Goal: Information Seeking & Learning: Learn about a topic

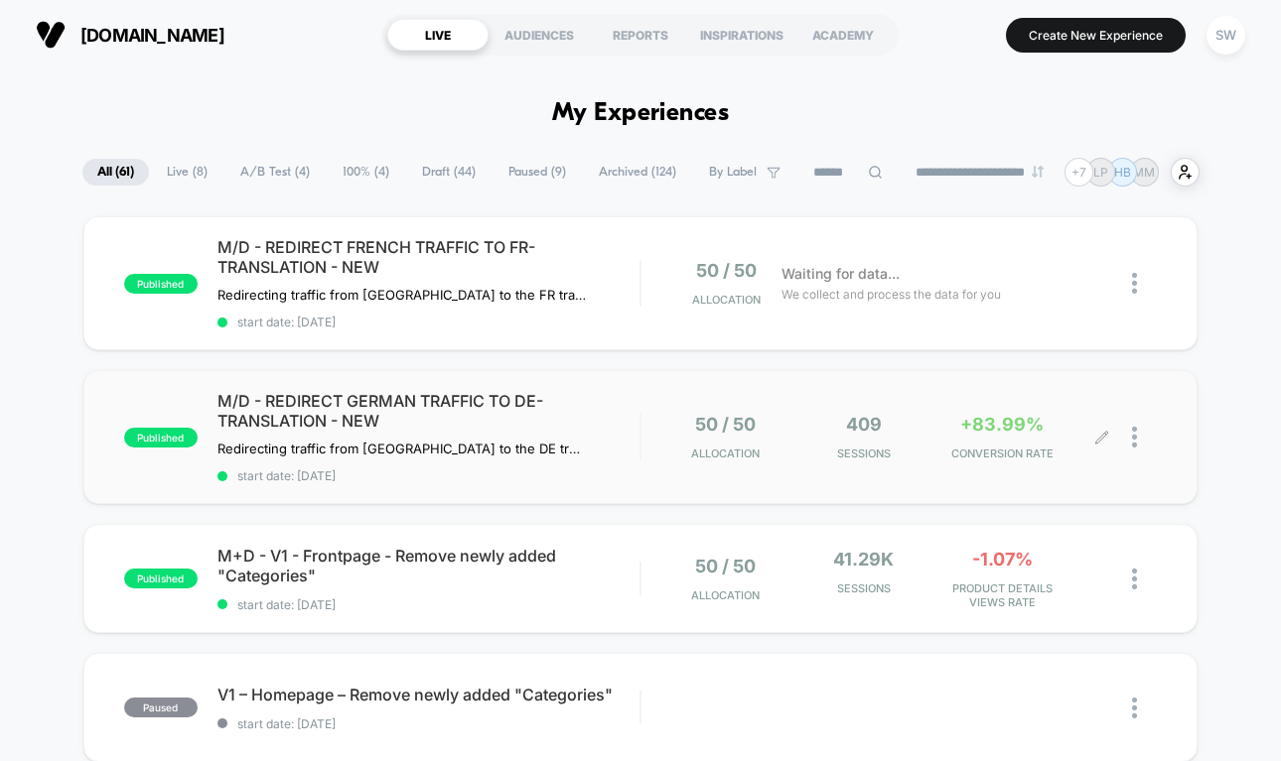
click at [651, 457] on div "50 / 50 Allocation 409 Sessions +83.99% CONVERSION RATE" at bounding box center [898, 437] width 515 height 47
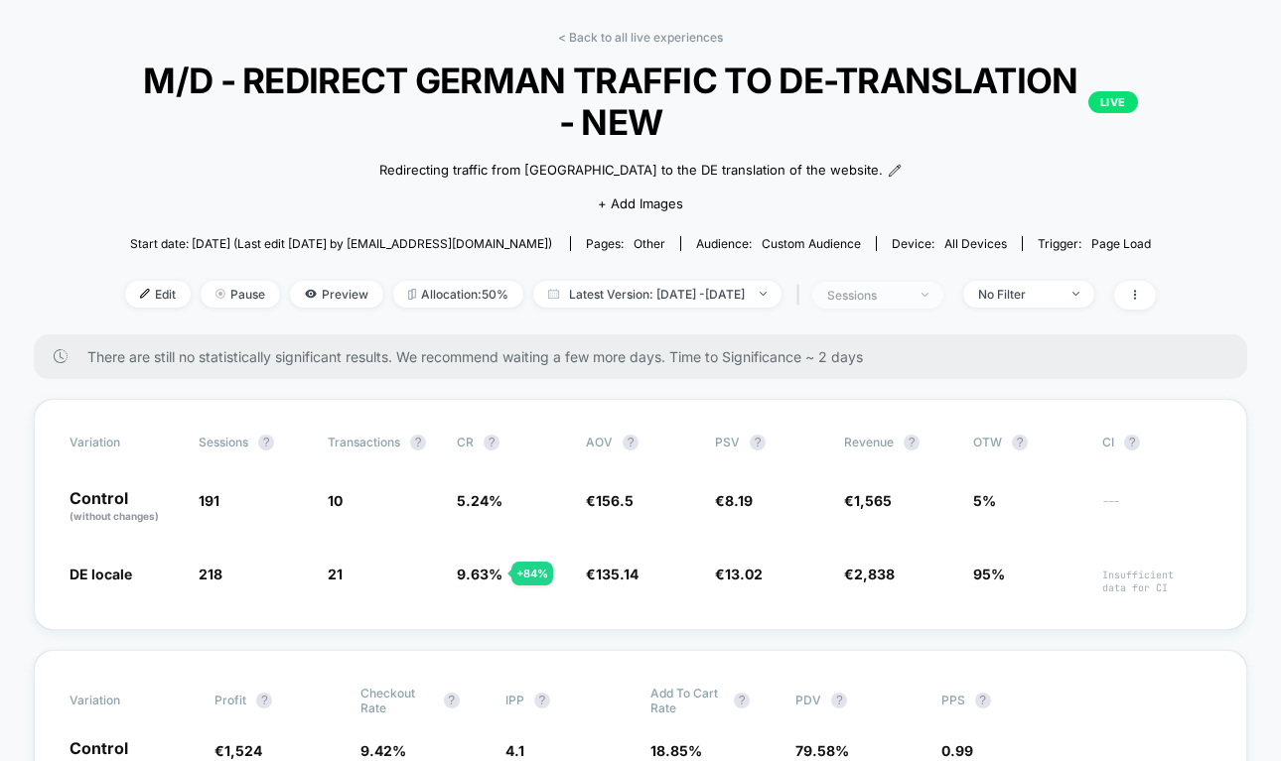
scroll to position [88, 0]
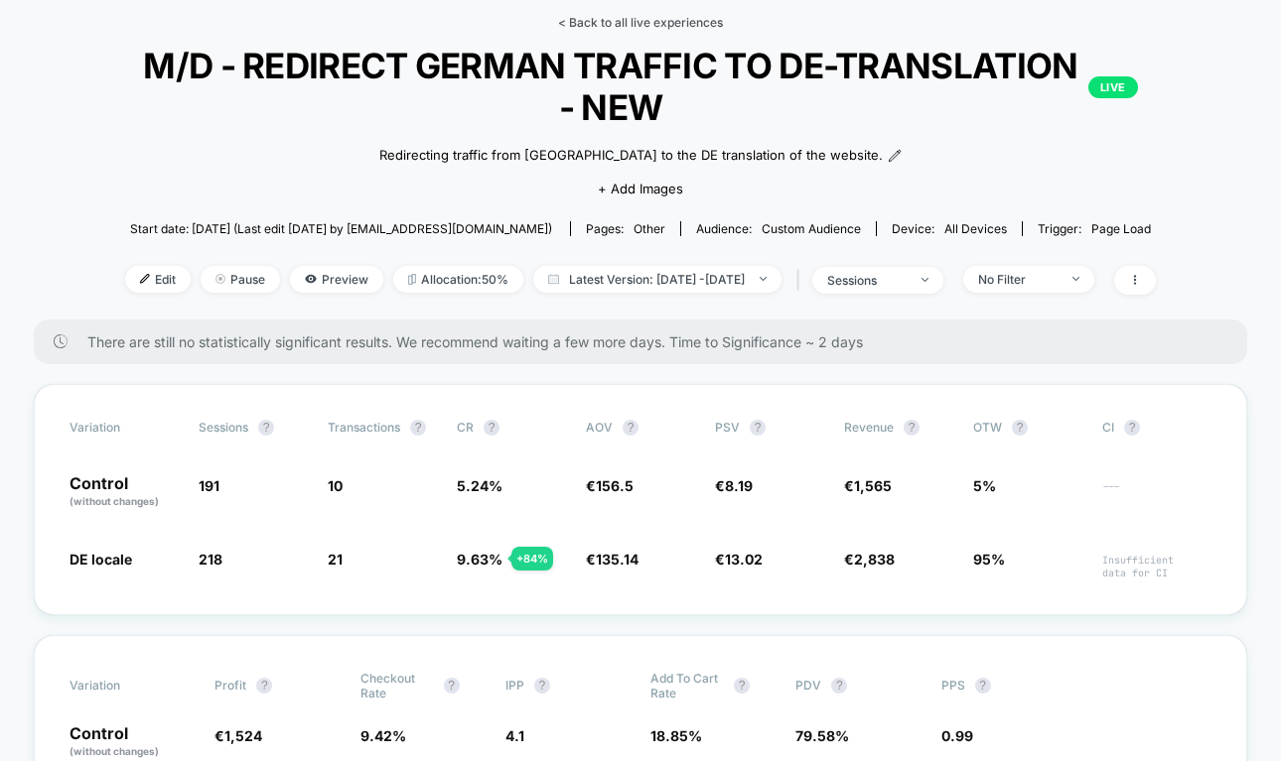
click at [607, 20] on link "< Back to all live experiences" at bounding box center [640, 22] width 165 height 15
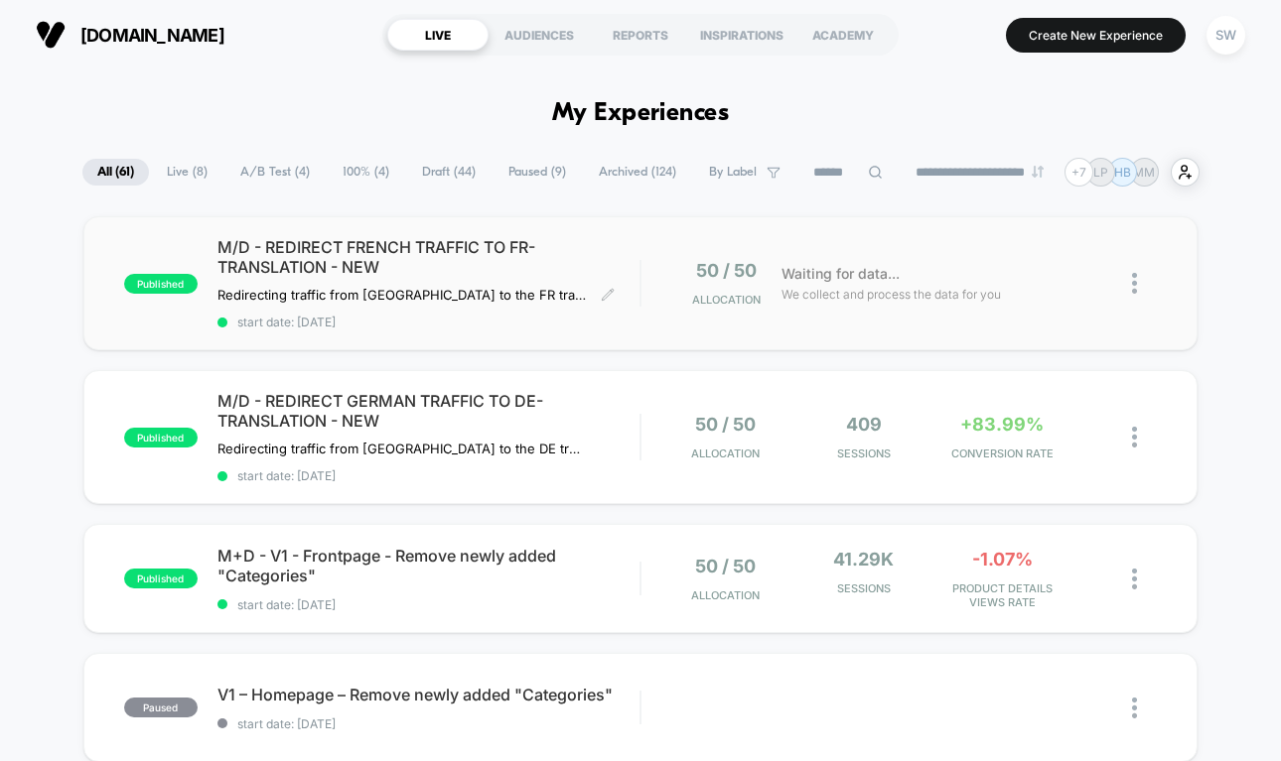
click at [600, 283] on div "M/D - REDIRECT FRENCH TRAFFIC TO FR-TRANSLATION - NEW Redirecting traffic from …" at bounding box center [428, 283] width 422 height 92
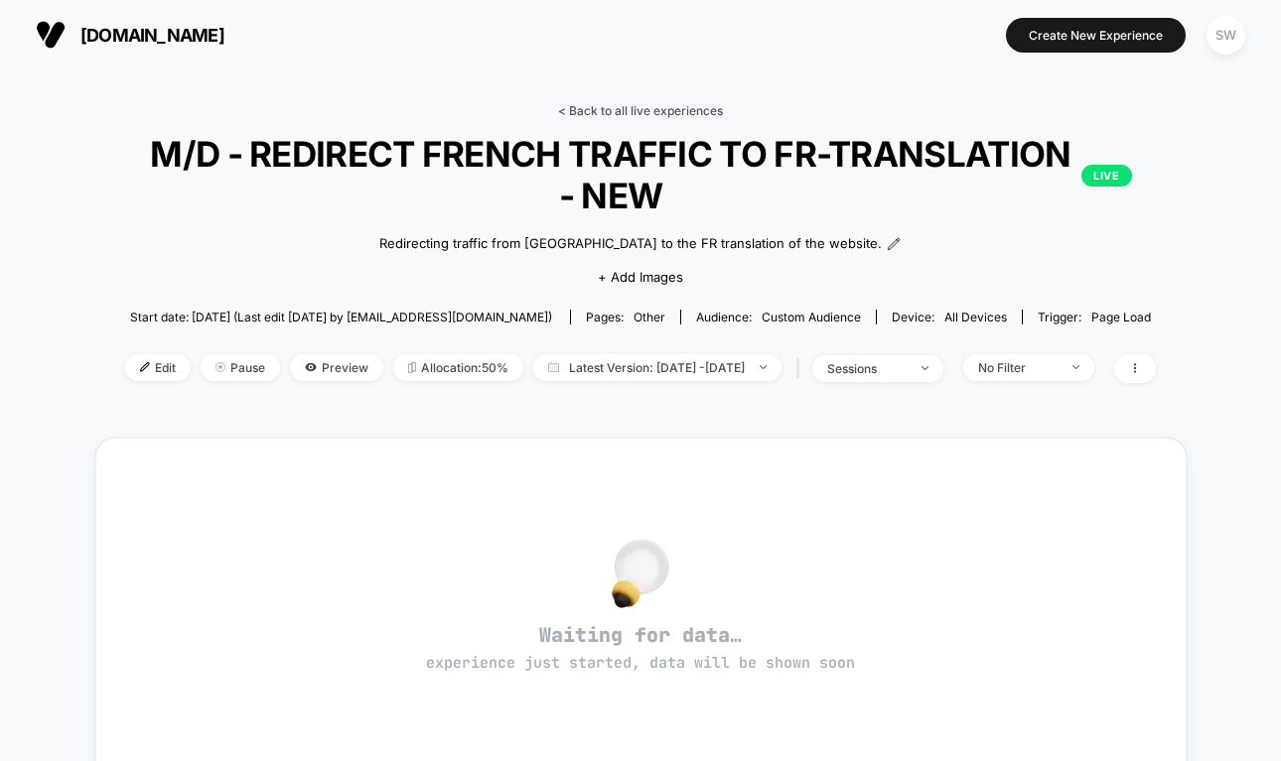
click at [606, 107] on link "< Back to all live experiences" at bounding box center [640, 110] width 165 height 15
